Goal: Book appointment/travel/reservation

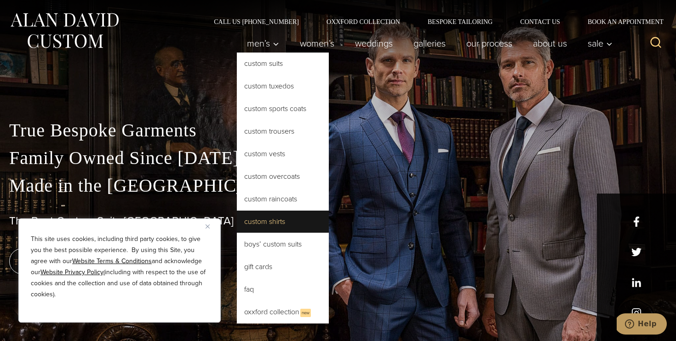
click at [306, 225] on link "Custom Shirts" at bounding box center [283, 221] width 92 height 22
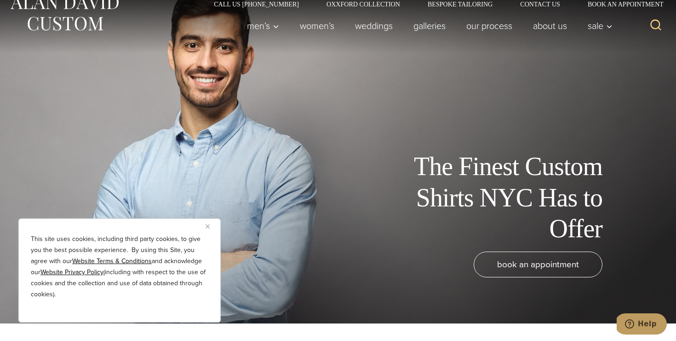
scroll to position [20, 0]
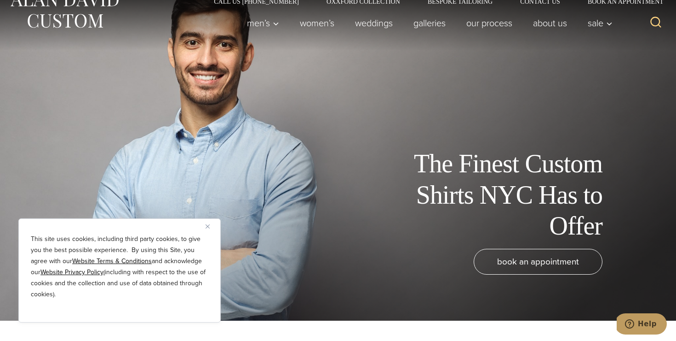
click at [208, 225] on img "Close" at bounding box center [208, 226] width 4 height 4
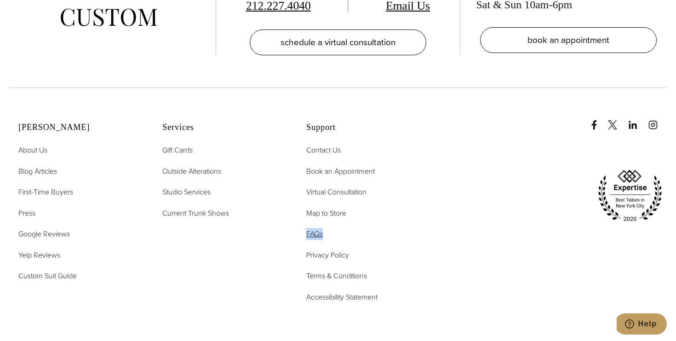
scroll to position [5204, 0]
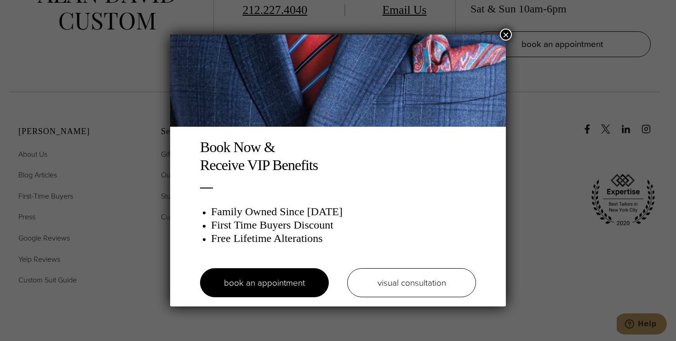
click at [503, 32] on button "×" at bounding box center [506, 35] width 12 height 12
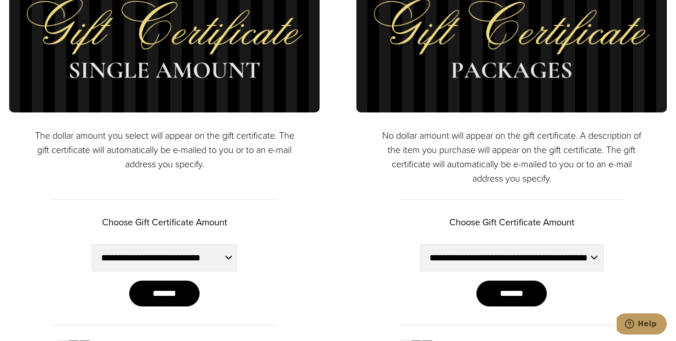
scroll to position [564, 0]
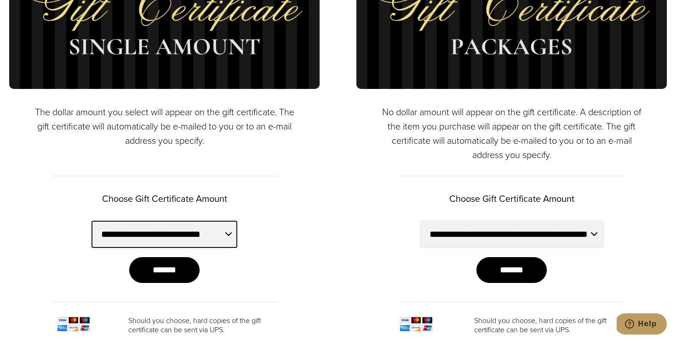
click at [229, 238] on select "**********" at bounding box center [165, 233] width 146 height 27
click at [92, 220] on select "**********" at bounding box center [165, 233] width 146 height 27
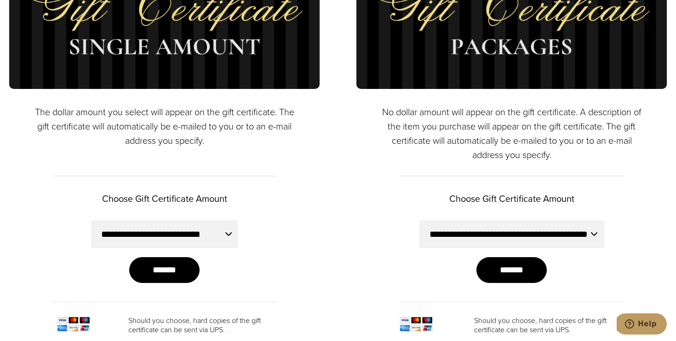
click at [259, 233] on form "**********" at bounding box center [165, 251] width 216 height 63
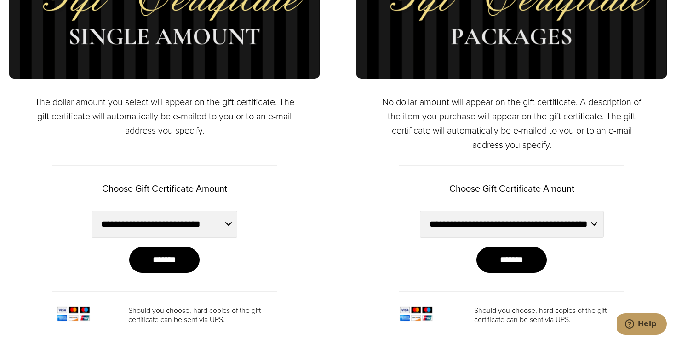
scroll to position [598, 0]
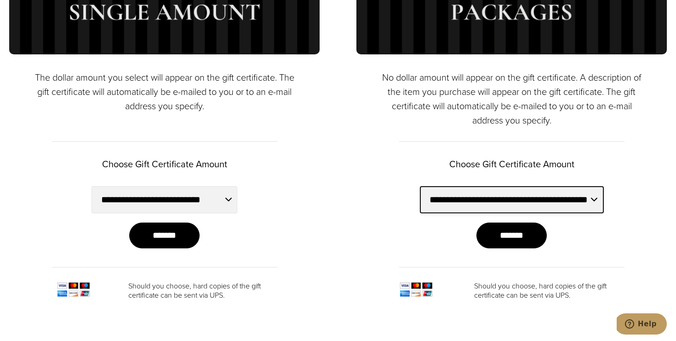
click at [452, 202] on select "**********" at bounding box center [512, 199] width 184 height 27
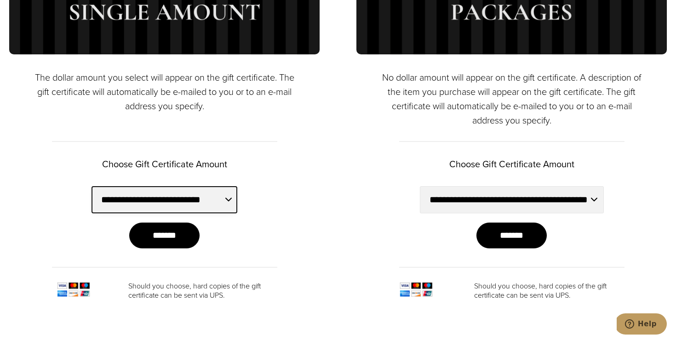
click at [180, 188] on select "**********" at bounding box center [165, 199] width 146 height 27
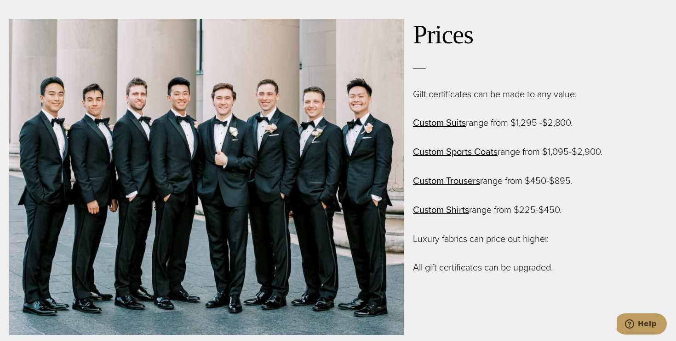
scroll to position [1354, 0]
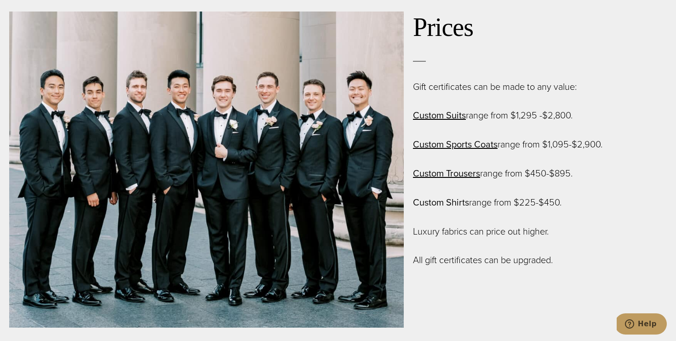
click at [441, 201] on link "Custom Shirts" at bounding box center [441, 202] width 56 height 14
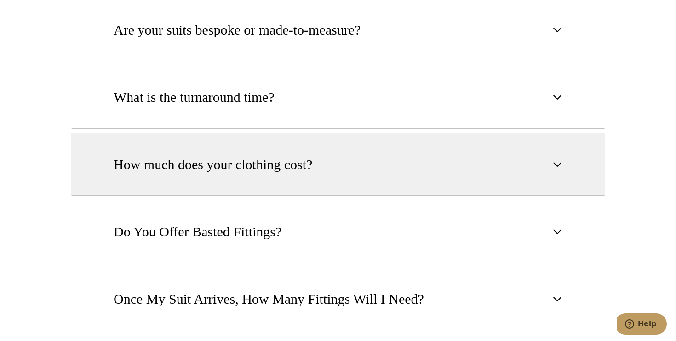
scroll to position [592, 0]
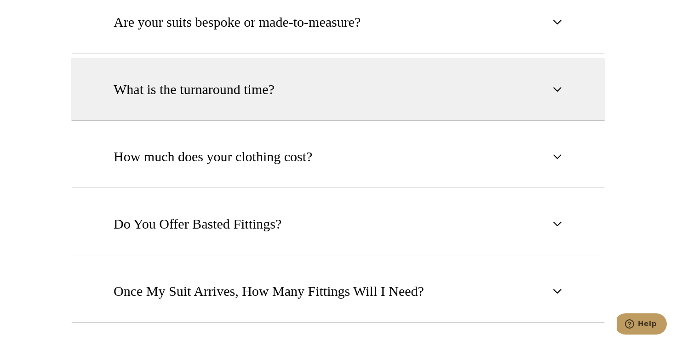
click at [282, 111] on button "What is the turnaround time?" at bounding box center [338, 89] width 534 height 63
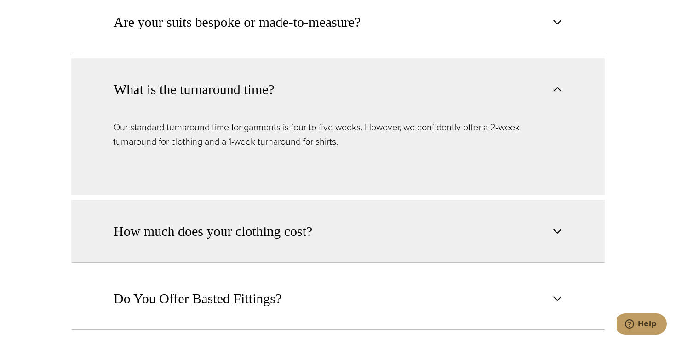
click at [281, 222] on span "How much does your clothing cost?" at bounding box center [213, 231] width 199 height 20
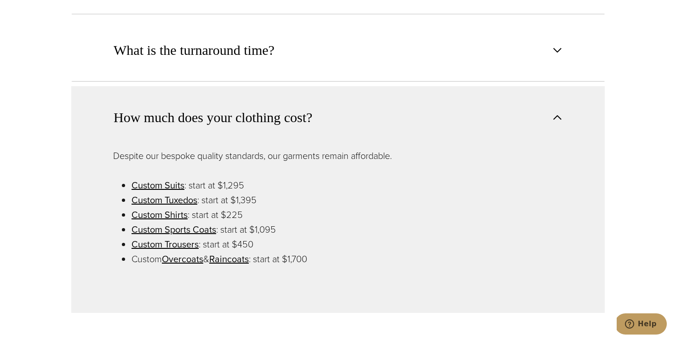
scroll to position [632, 0]
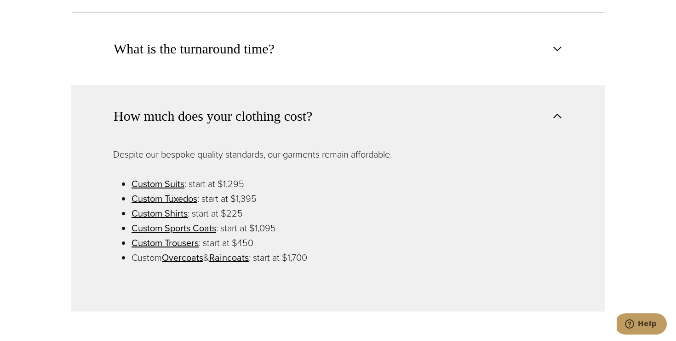
click at [269, 124] on span "How much does your clothing cost?" at bounding box center [213, 116] width 199 height 20
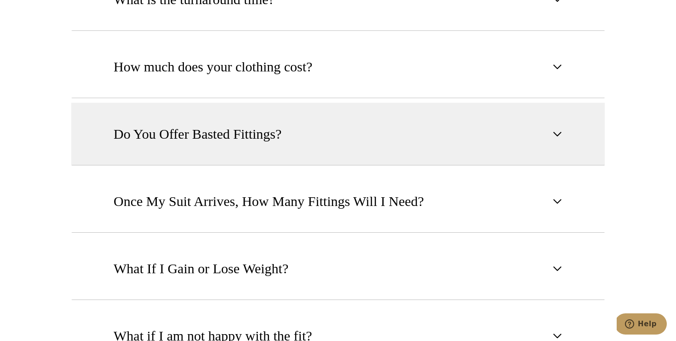
scroll to position [686, 0]
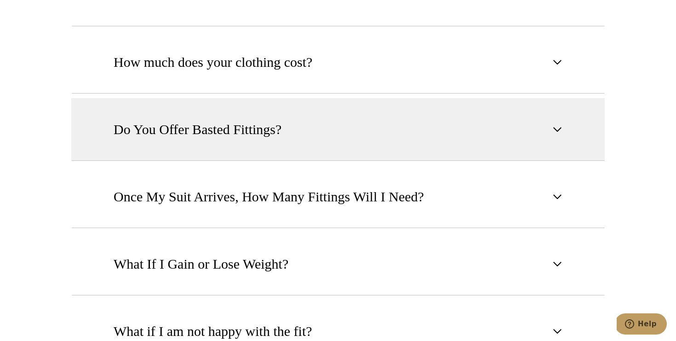
click at [254, 126] on span "Do You Offer Basted Fittings?" at bounding box center [198, 129] width 168 height 20
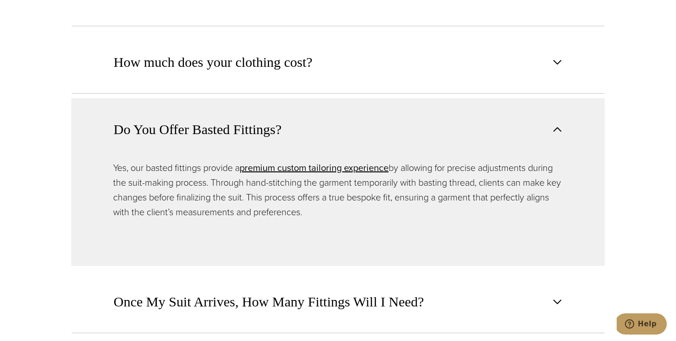
click at [212, 104] on button "Do You Offer Basted Fittings?" at bounding box center [338, 129] width 534 height 62
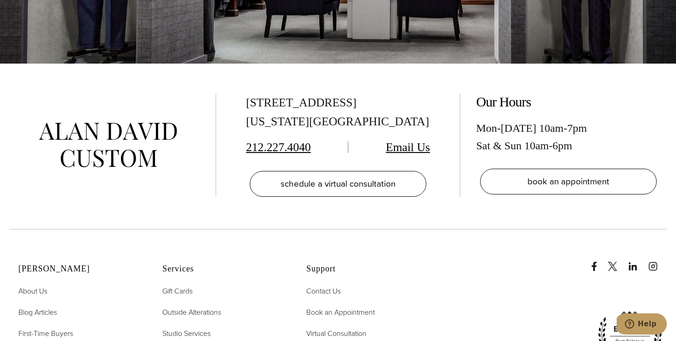
scroll to position [1698, 0]
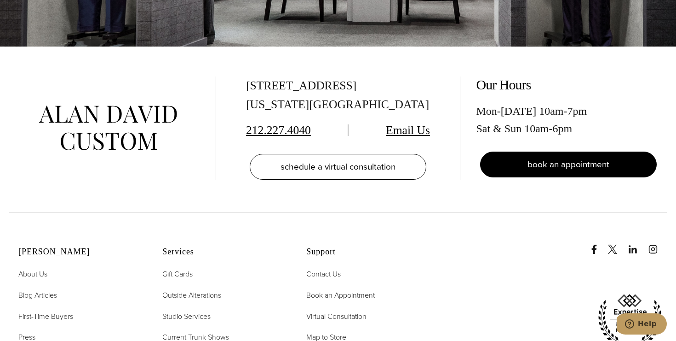
click at [543, 171] on link "book an appointment" at bounding box center [568, 164] width 177 height 26
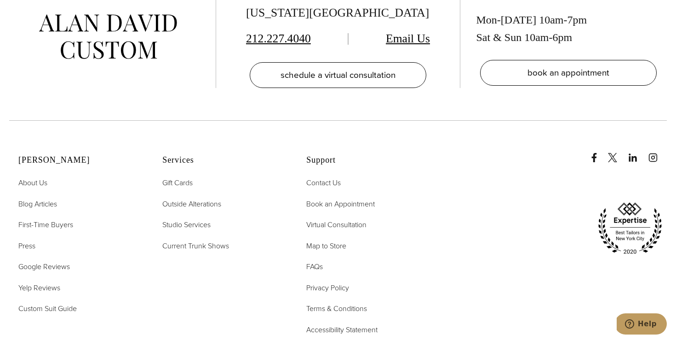
scroll to position [5185, 0]
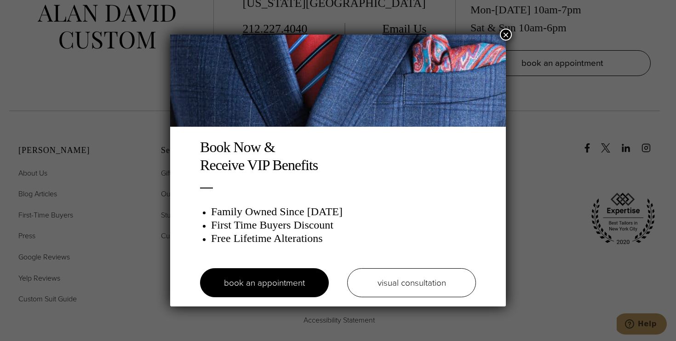
click at [508, 36] on button "×" at bounding box center [506, 35] width 12 height 12
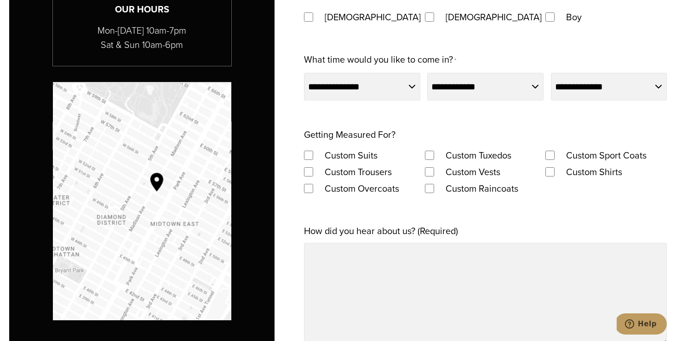
scroll to position [638, 0]
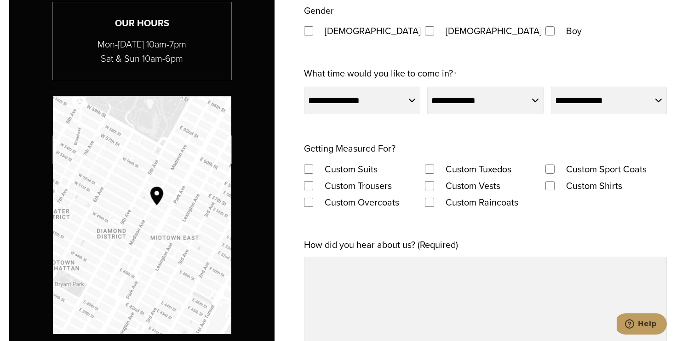
click at [195, 237] on img "Map to Alan David Custom" at bounding box center [142, 215] width 179 height 238
